Goal: Find specific page/section: Locate item on page

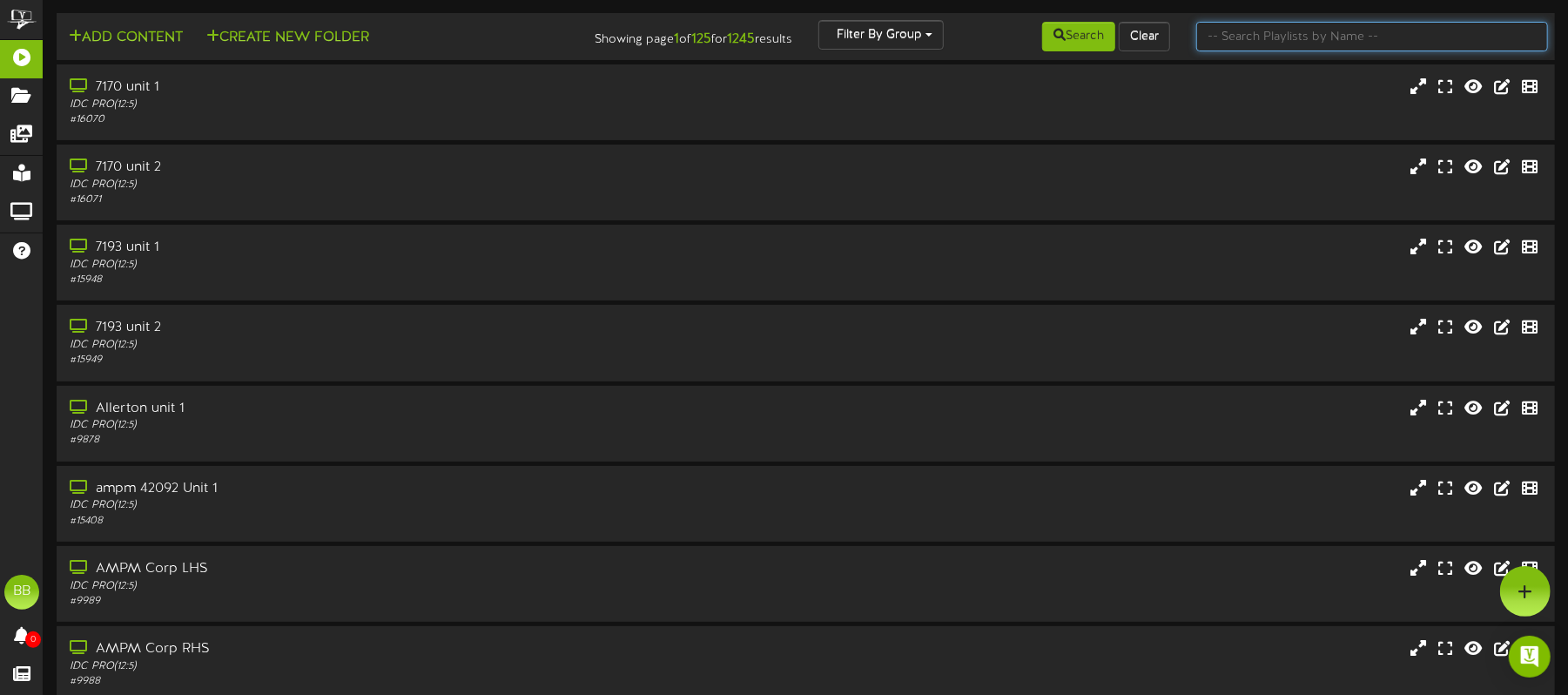
click at [1267, 33] on input "text" at bounding box center [1371, 37] width 351 height 30
paste input "So Ca 42060 Unit 2"
type input "So Ca 42060 Unit 2"
click at [1282, 40] on input "text" at bounding box center [1371, 37] width 351 height 30
paste input "So Ca 42060 Unit 2"
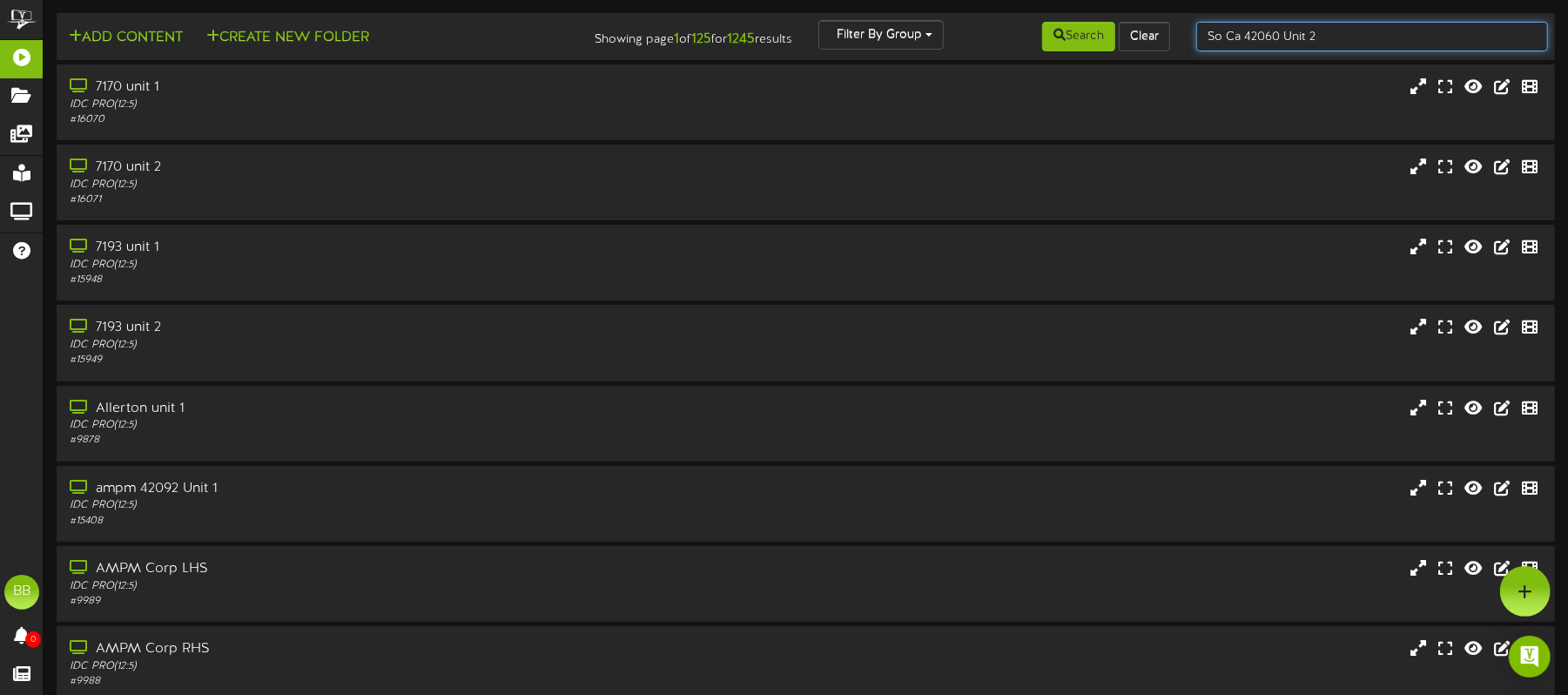
drag, startPoint x: 1327, startPoint y: 35, endPoint x: 1184, endPoint y: 29, distance: 143.1
click at [1183, 29] on div "So Ca 42060 Unit 2" at bounding box center [1371, 37] width 378 height 33
type input "42060"
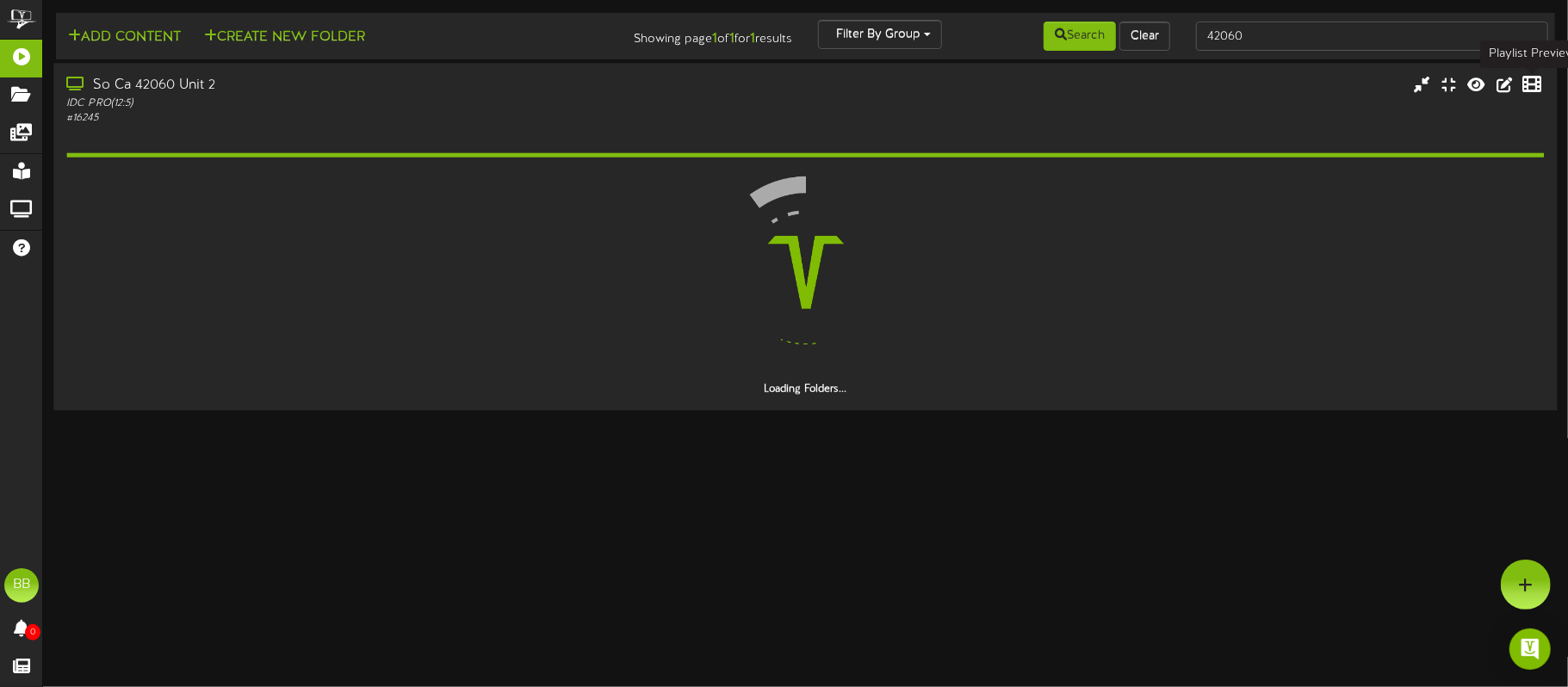
click at [1538, 81] on icon at bounding box center [1533, 85] width 19 height 19
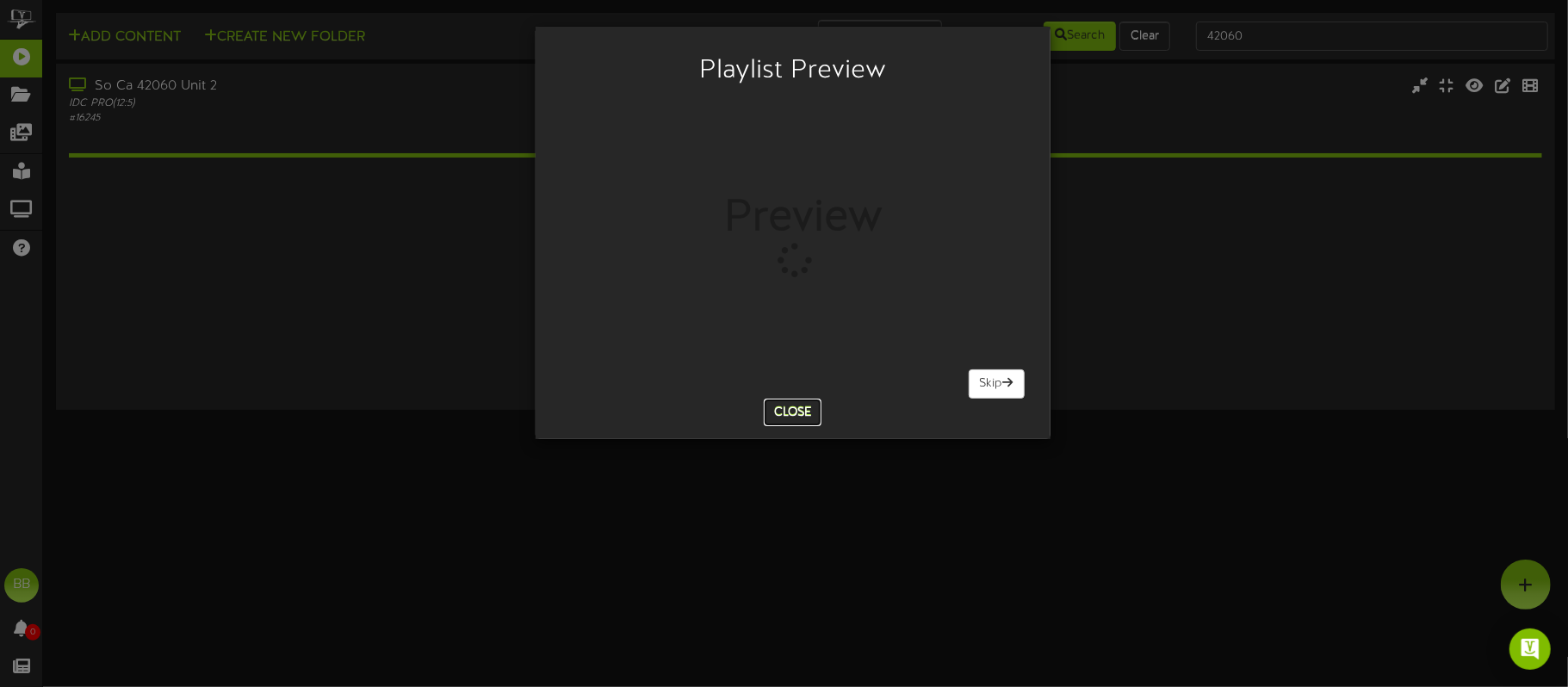
click at [799, 415] on button "Close" at bounding box center [792, 412] width 58 height 28
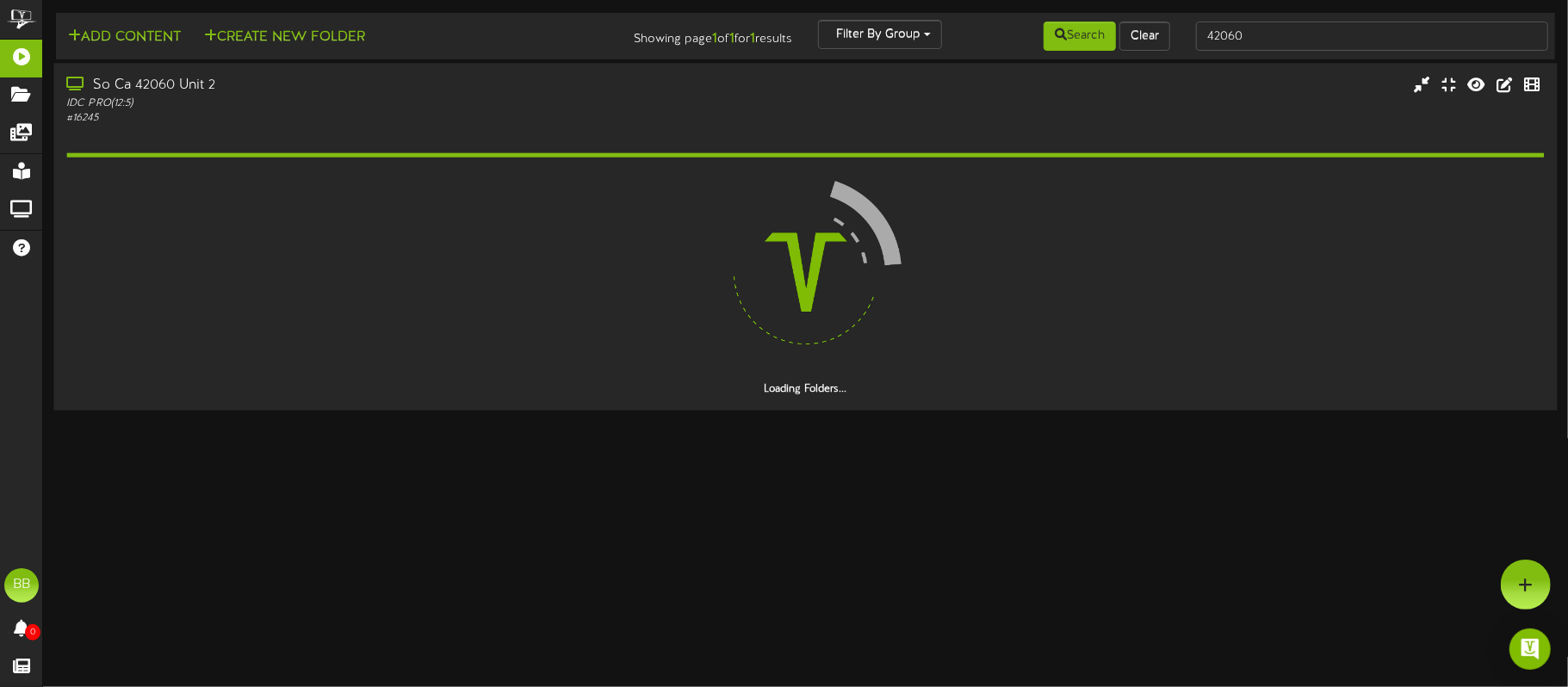
click at [1193, 317] on div at bounding box center [805, 272] width 1477 height 221
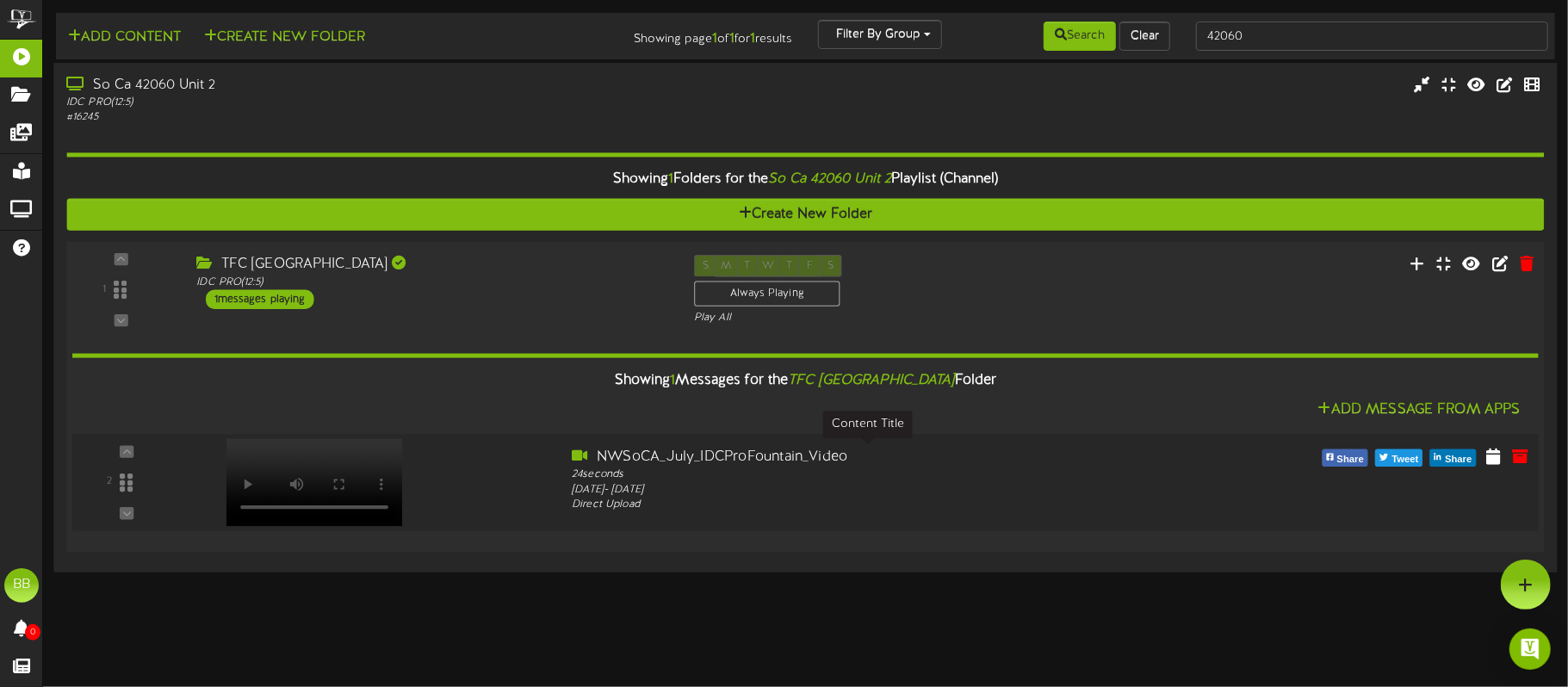
click at [758, 452] on div "NWSoCA_July_IDCProFountain_Video" at bounding box center [866, 456] width 590 height 20
click at [715, 317] on div "Play All" at bounding box center [867, 318] width 347 height 15
click at [1054, 277] on div "S M T W T F S Always Playing Play All" at bounding box center [867, 290] width 373 height 71
